Goal: Task Accomplishment & Management: Manage account settings

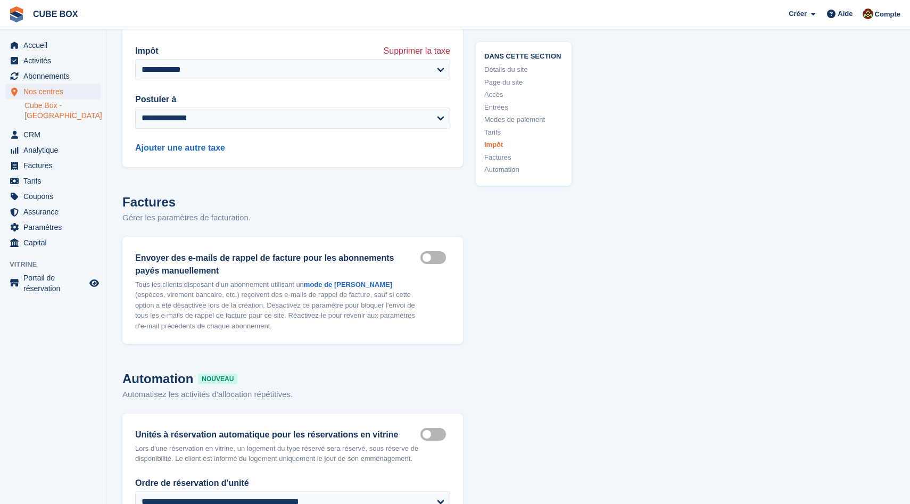
scroll to position [4407, 0]
